Goal: Transaction & Acquisition: Purchase product/service

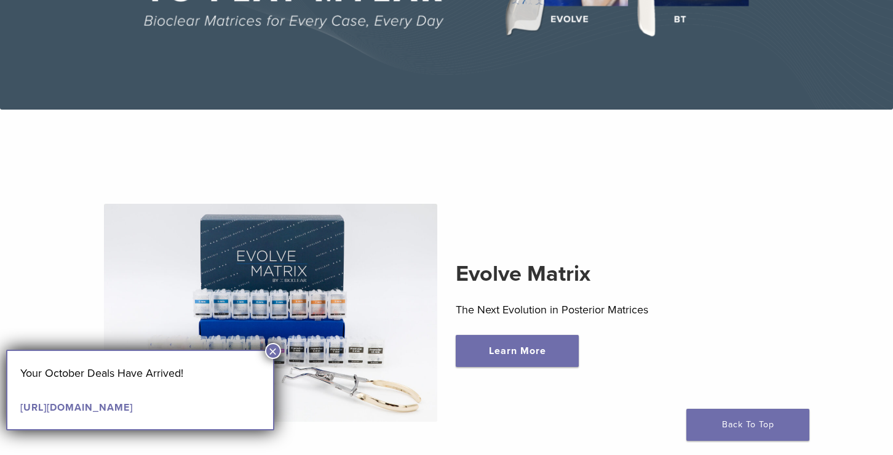
scroll to position [241, 0]
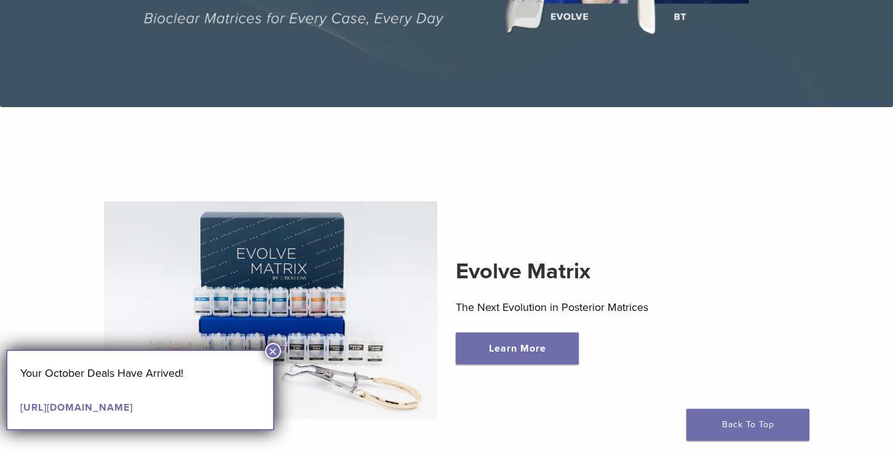
click at [271, 353] on button "×" at bounding box center [273, 351] width 16 height 16
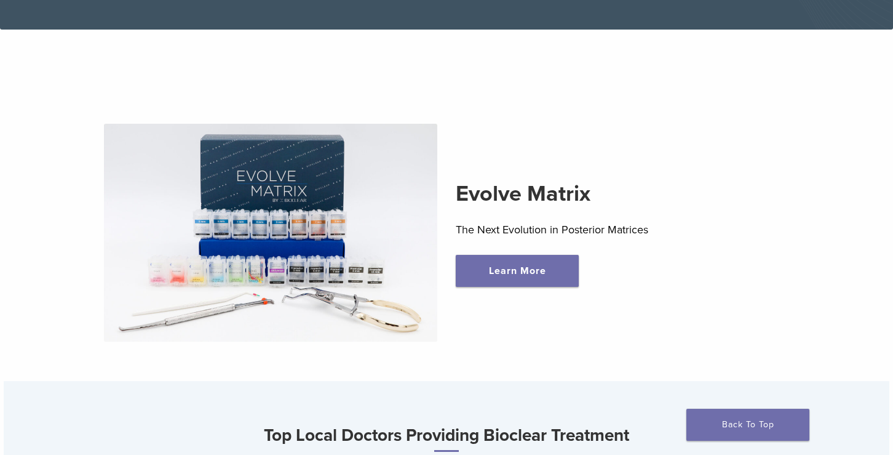
scroll to position [319, 0]
click at [531, 273] on link "Learn More" at bounding box center [517, 270] width 123 height 32
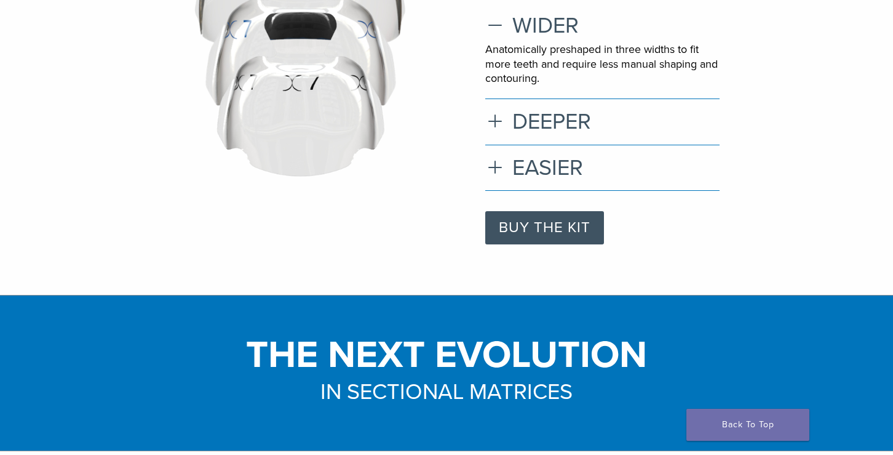
scroll to position [201, 0]
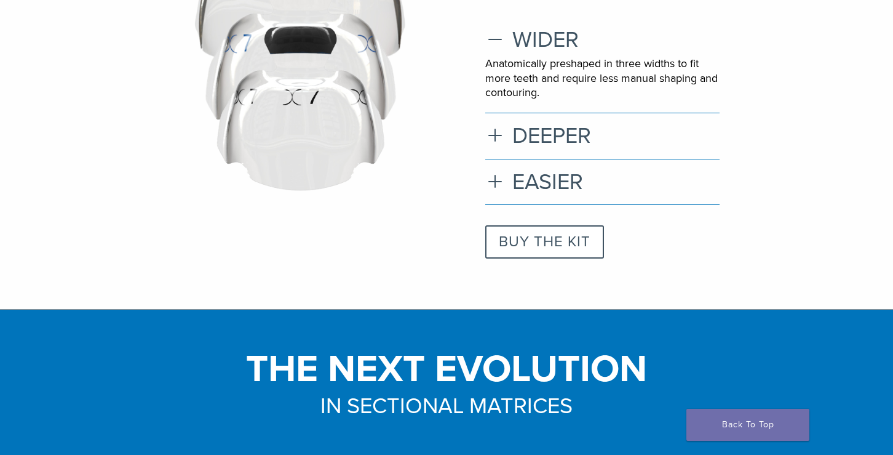
click at [542, 247] on link "BUY THE KIT" at bounding box center [544, 241] width 119 height 33
